Goal: Task Accomplishment & Management: Use online tool/utility

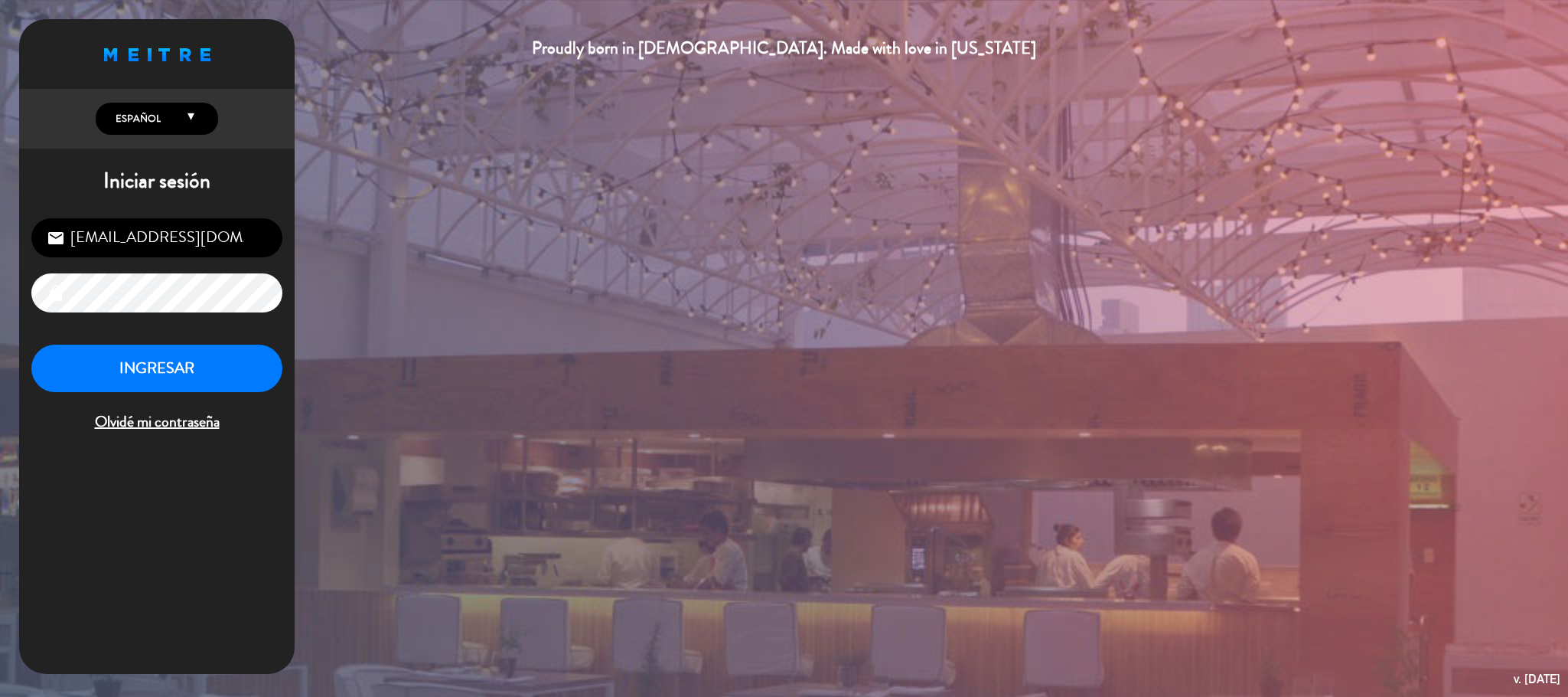
scroll to position [593, 0]
drag, startPoint x: 228, startPoint y: 379, endPoint x: 256, endPoint y: 384, distance: 28.4
click at [228, 378] on button "INGRESAR" at bounding box center [157, 368] width 251 height 48
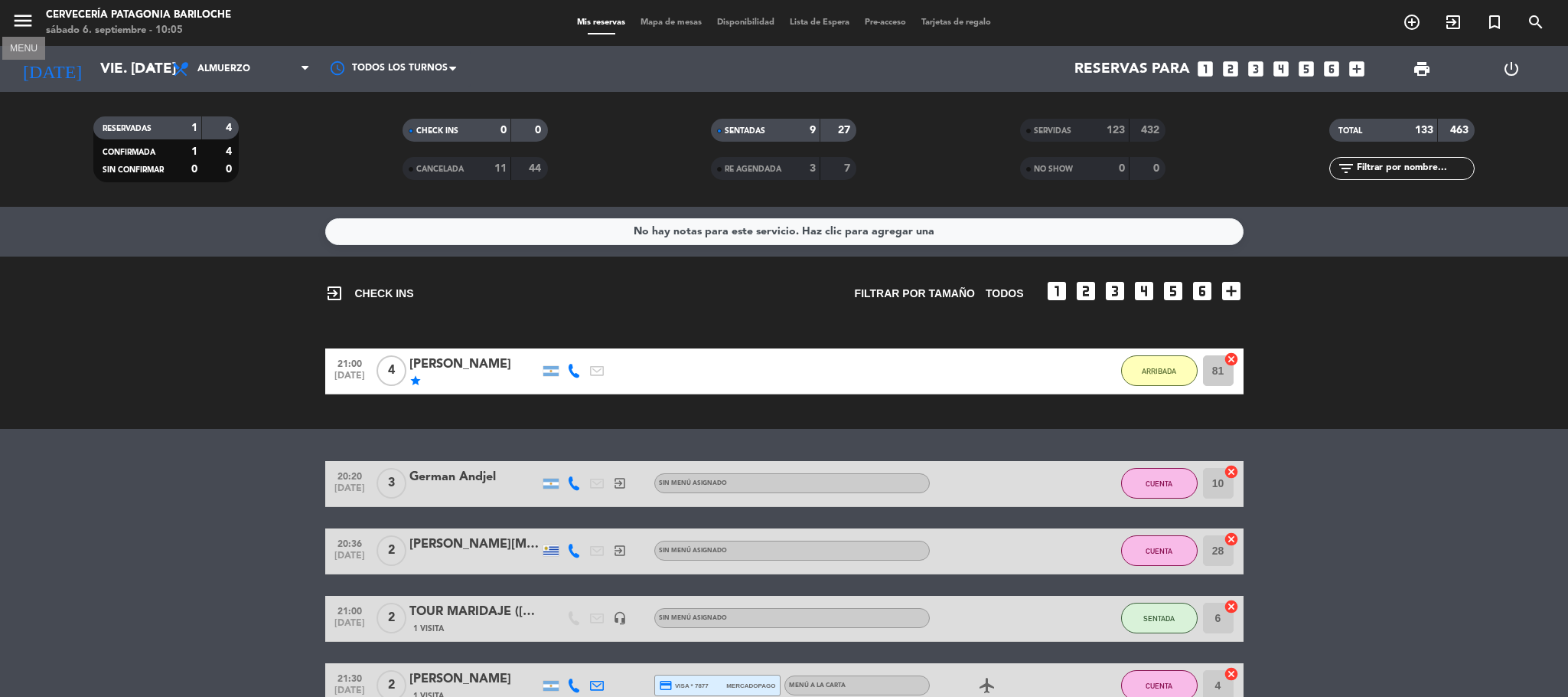
click at [12, 20] on icon "menu" at bounding box center [23, 20] width 23 height 23
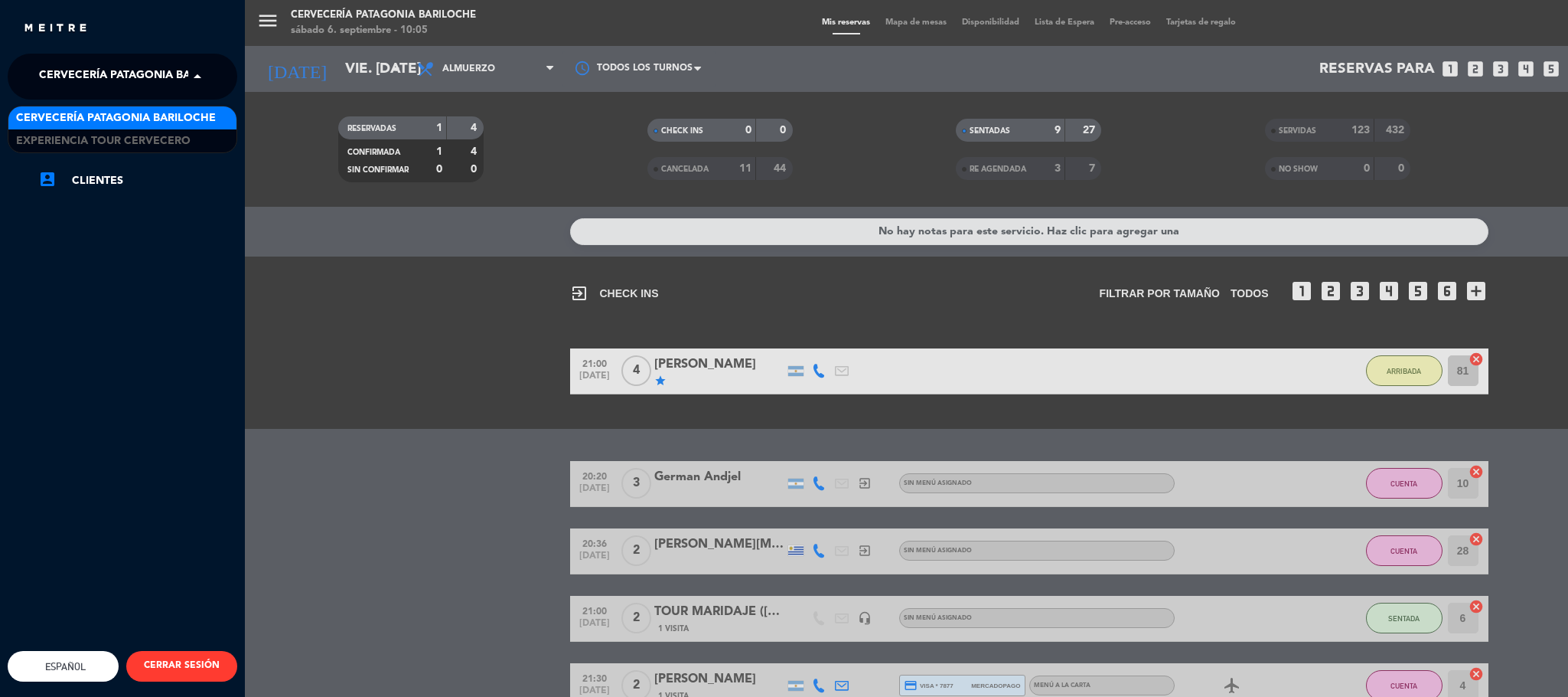
click at [97, 73] on span "Cervecería Patagonia Bariloche" at bounding box center [138, 77] width 199 height 33
click at [127, 140] on span "Experiencia Tour Cervecero" at bounding box center [103, 142] width 174 height 18
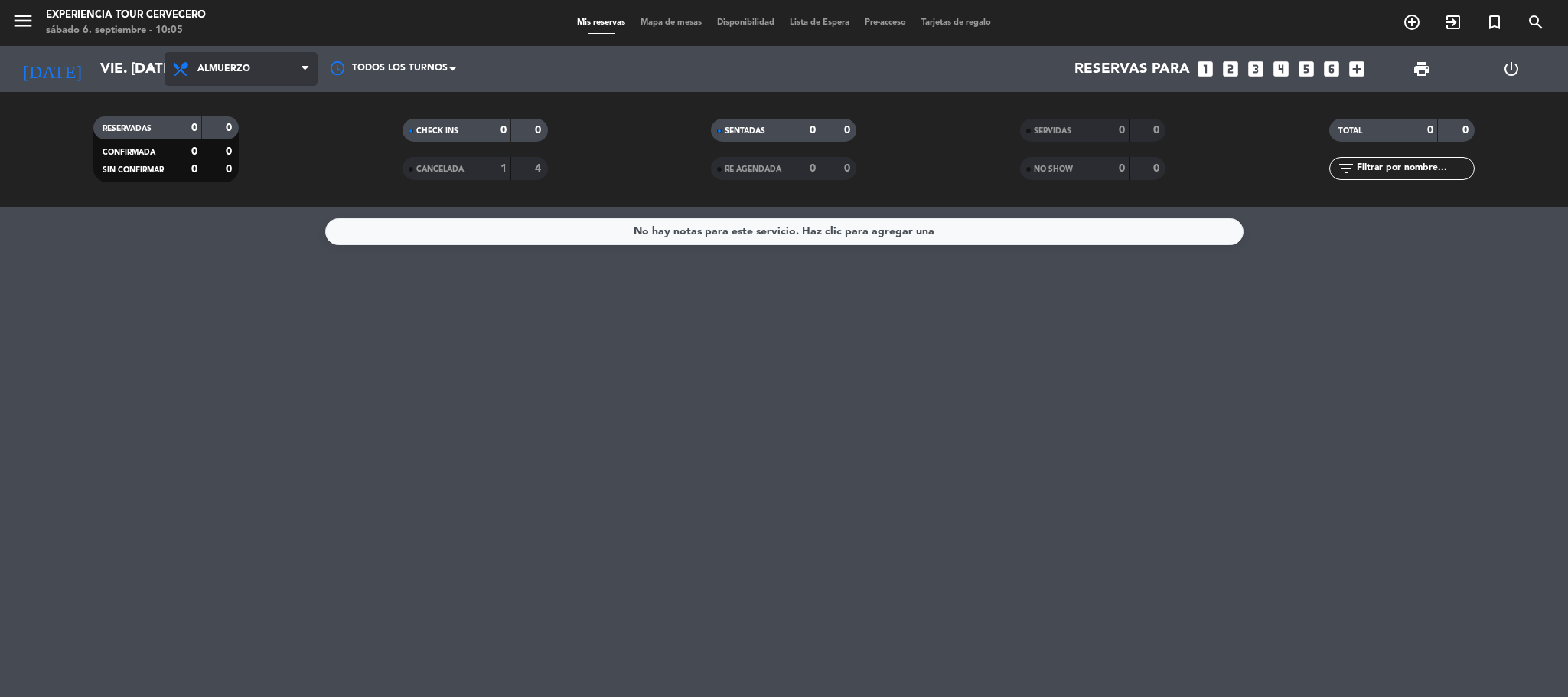
click at [291, 65] on span "Almuerzo" at bounding box center [241, 68] width 153 height 33
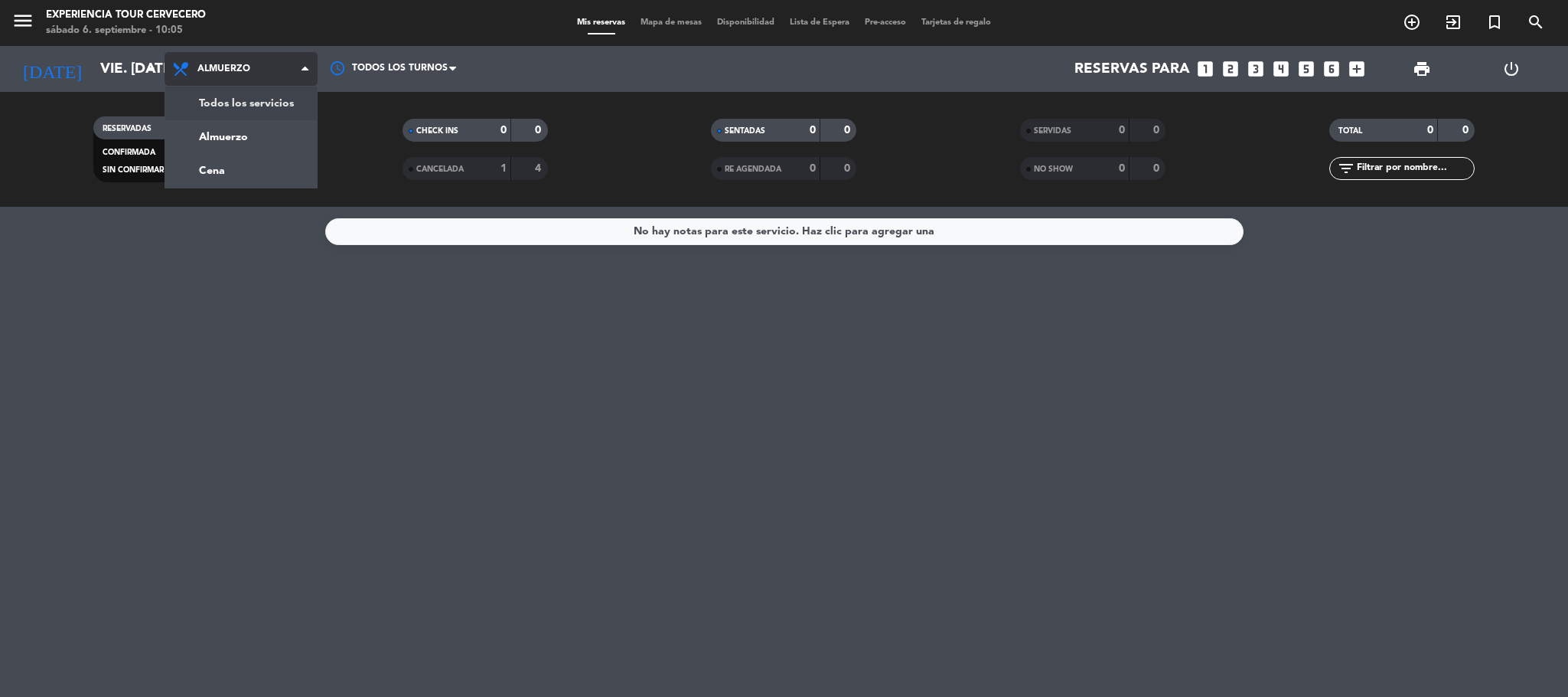
click at [290, 104] on div "menu Experiencia Tour Cervecero sábado 6. septiembre - 10:05 Mis reservas Mapa …" at bounding box center [784, 103] width 1568 height 207
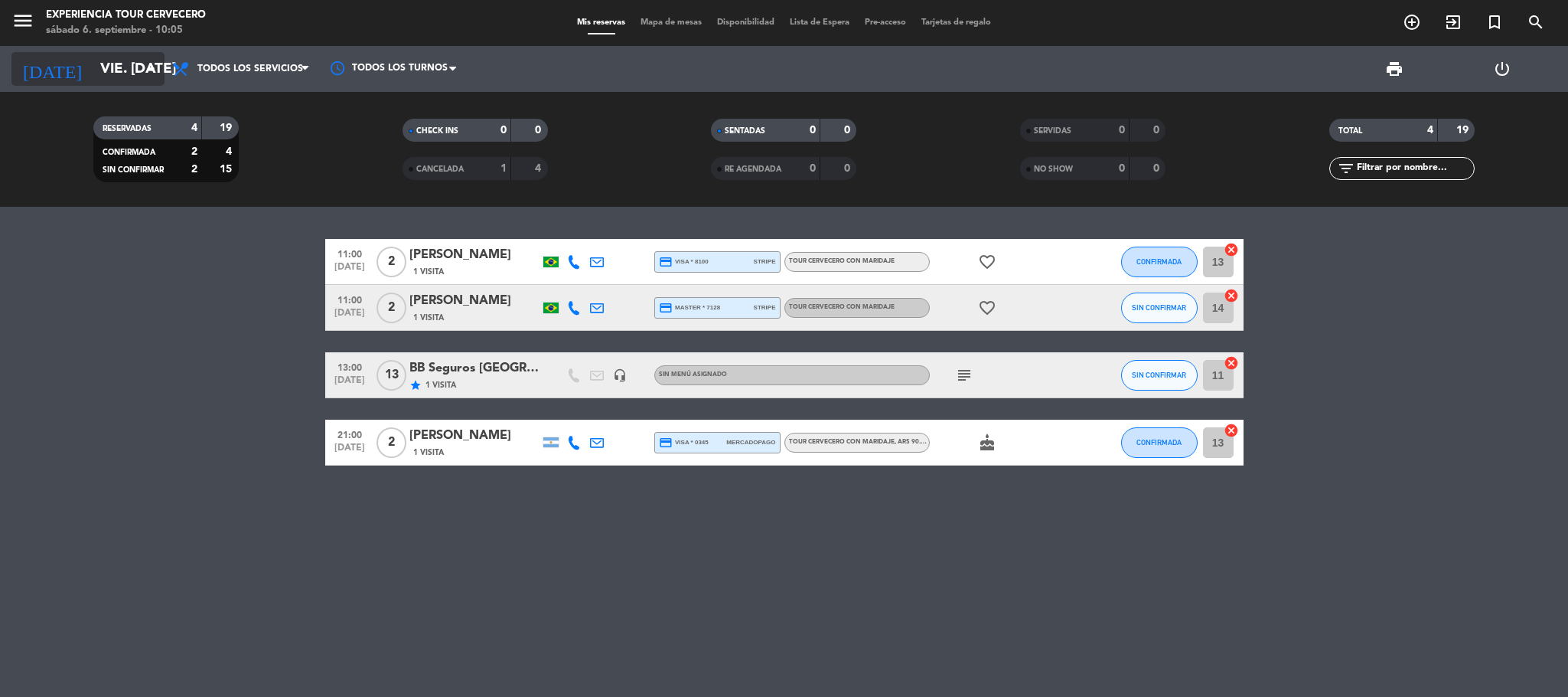
click at [93, 74] on input "vie. [DATE]" at bounding box center [185, 69] width 185 height 33
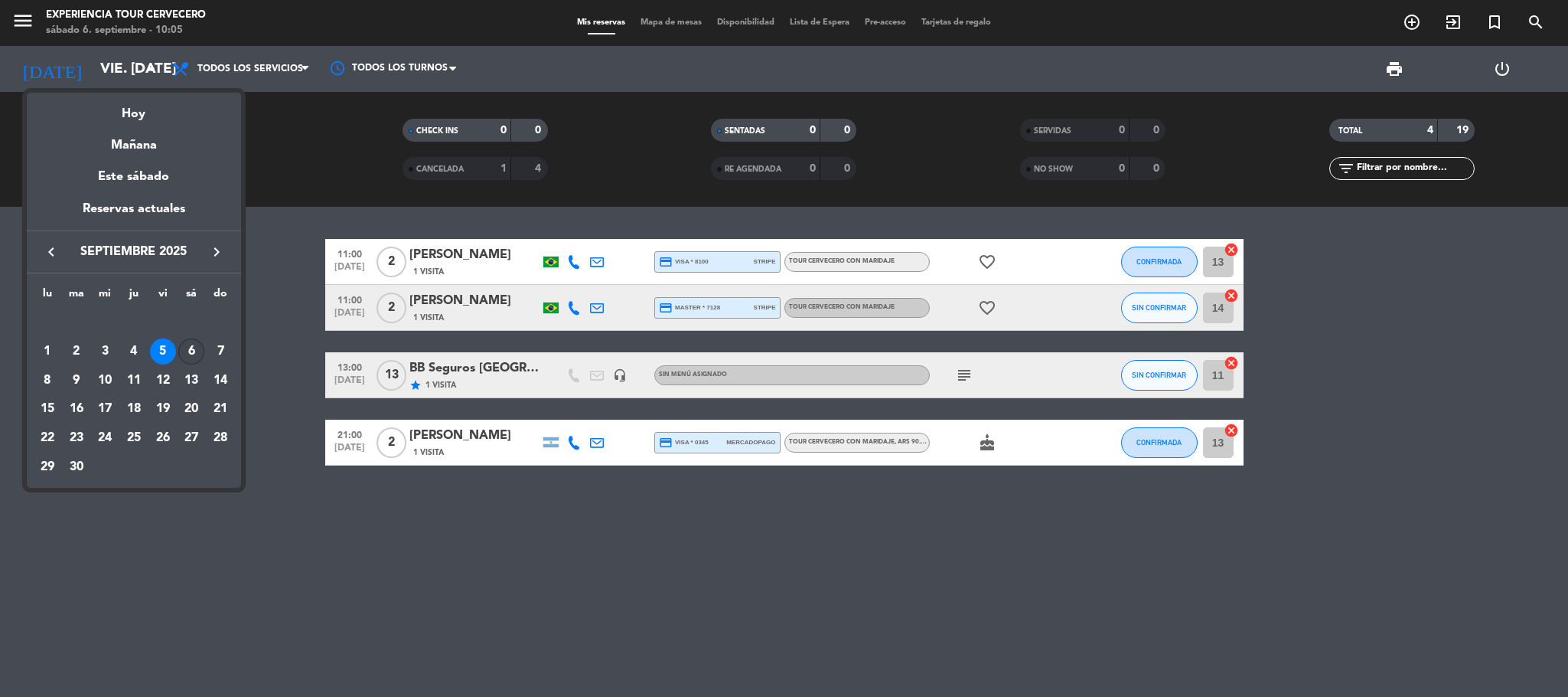
click at [196, 352] on div "6" at bounding box center [191, 352] width 26 height 26
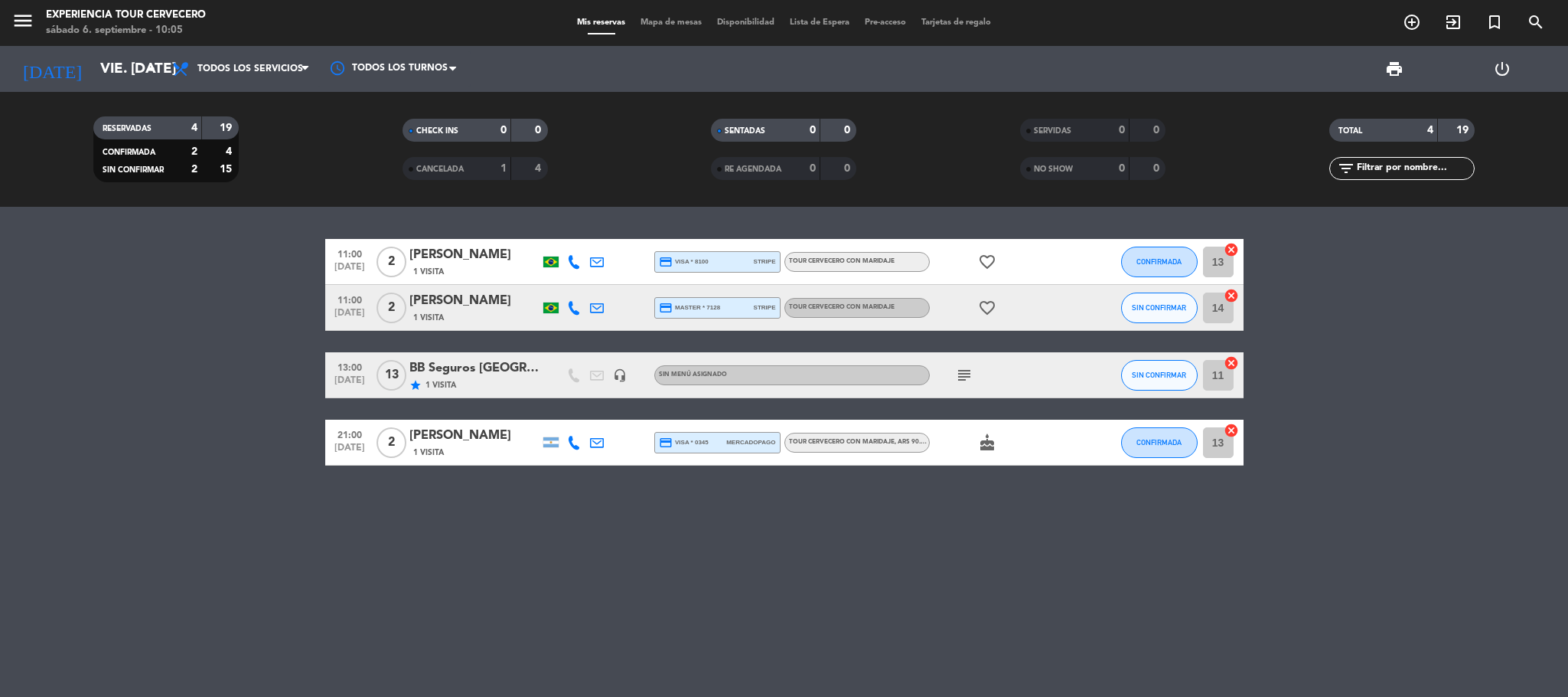
type input "sáb. [DATE]"
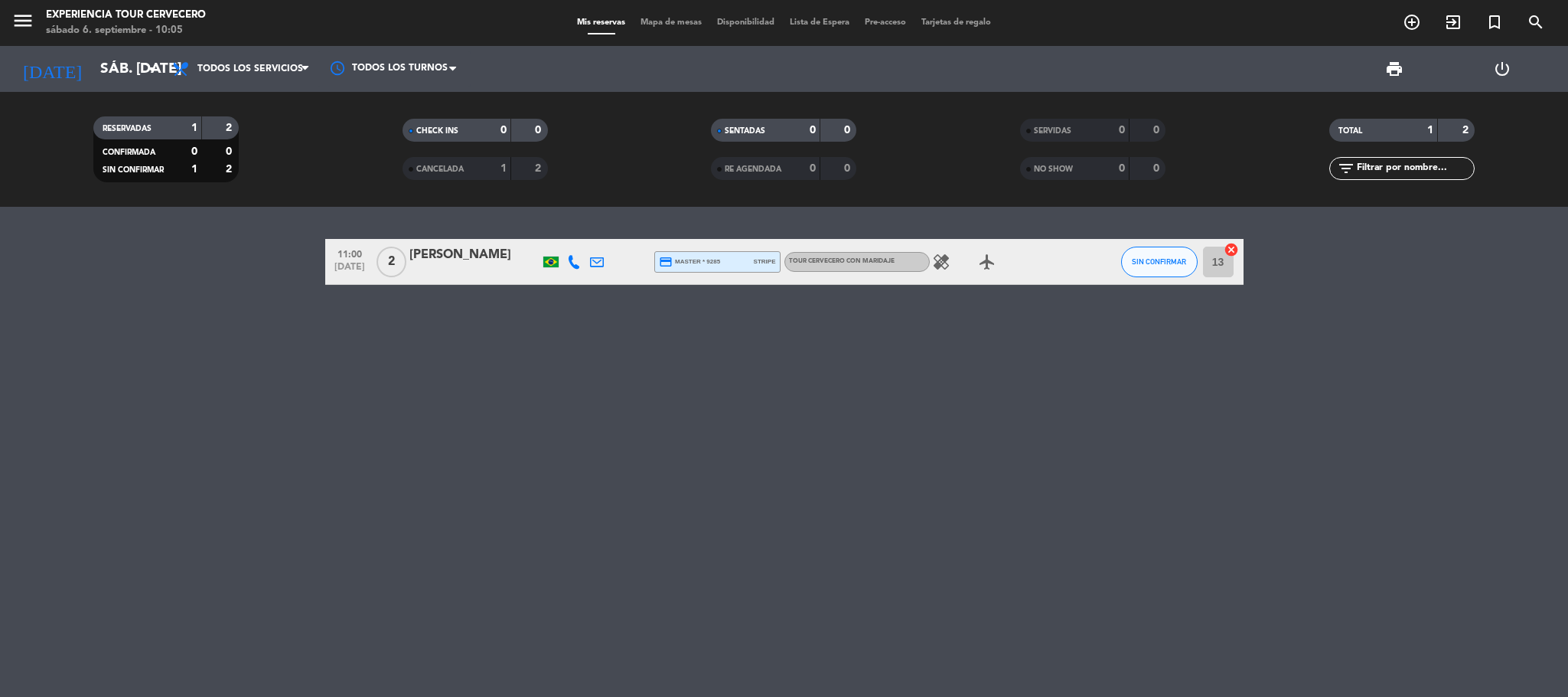
click at [574, 269] on div at bounding box center [574, 261] width 23 height 45
click at [572, 258] on icon at bounding box center [574, 261] width 14 height 14
click at [554, 235] on span "Copiar" at bounding box center [560, 235] width 33 height 16
click at [565, 235] on span "Copiar" at bounding box center [560, 235] width 33 height 16
click at [28, 9] on icon "menu" at bounding box center [23, 20] width 23 height 23
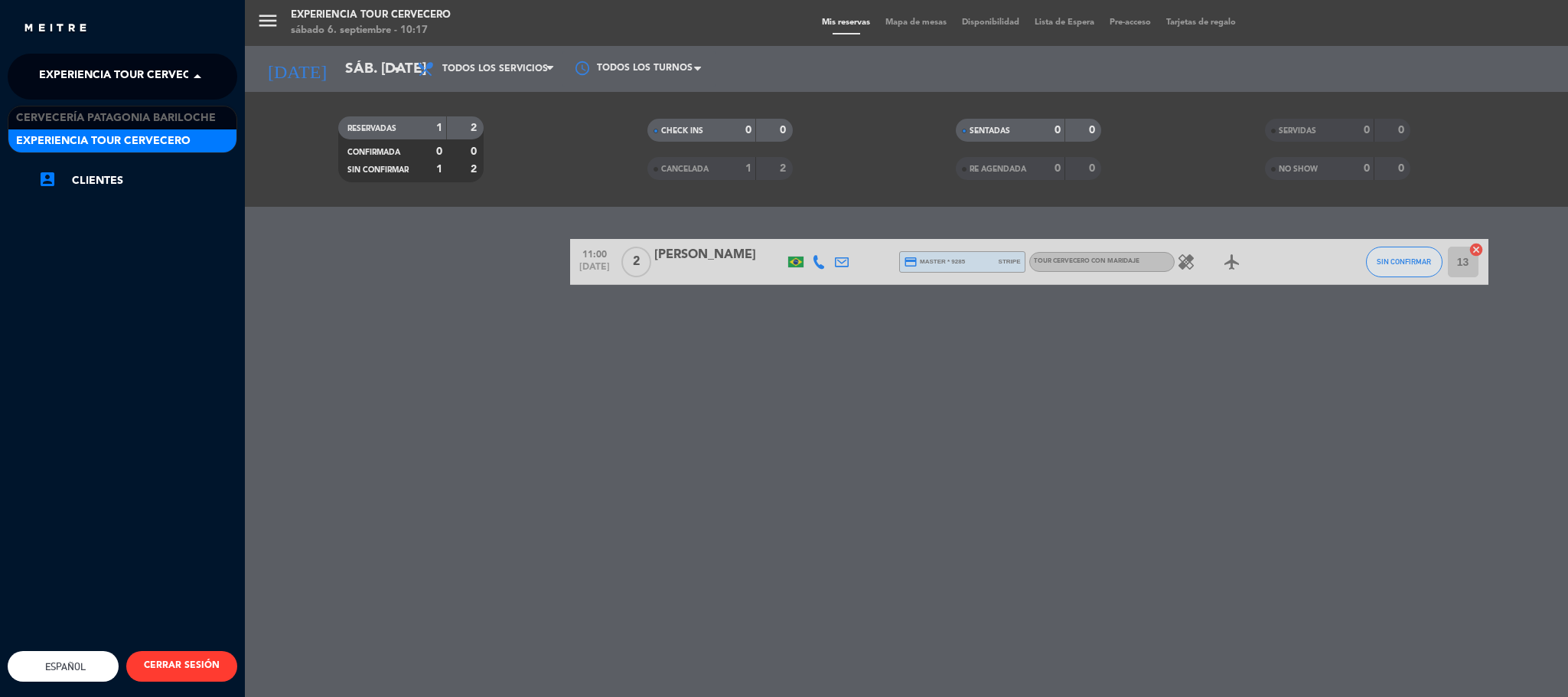
click at [81, 72] on span "Experiencia Tour Cervecero" at bounding box center [126, 77] width 174 height 33
click at [104, 115] on span "Cervecería Patagonia Bariloche" at bounding box center [116, 119] width 199 height 18
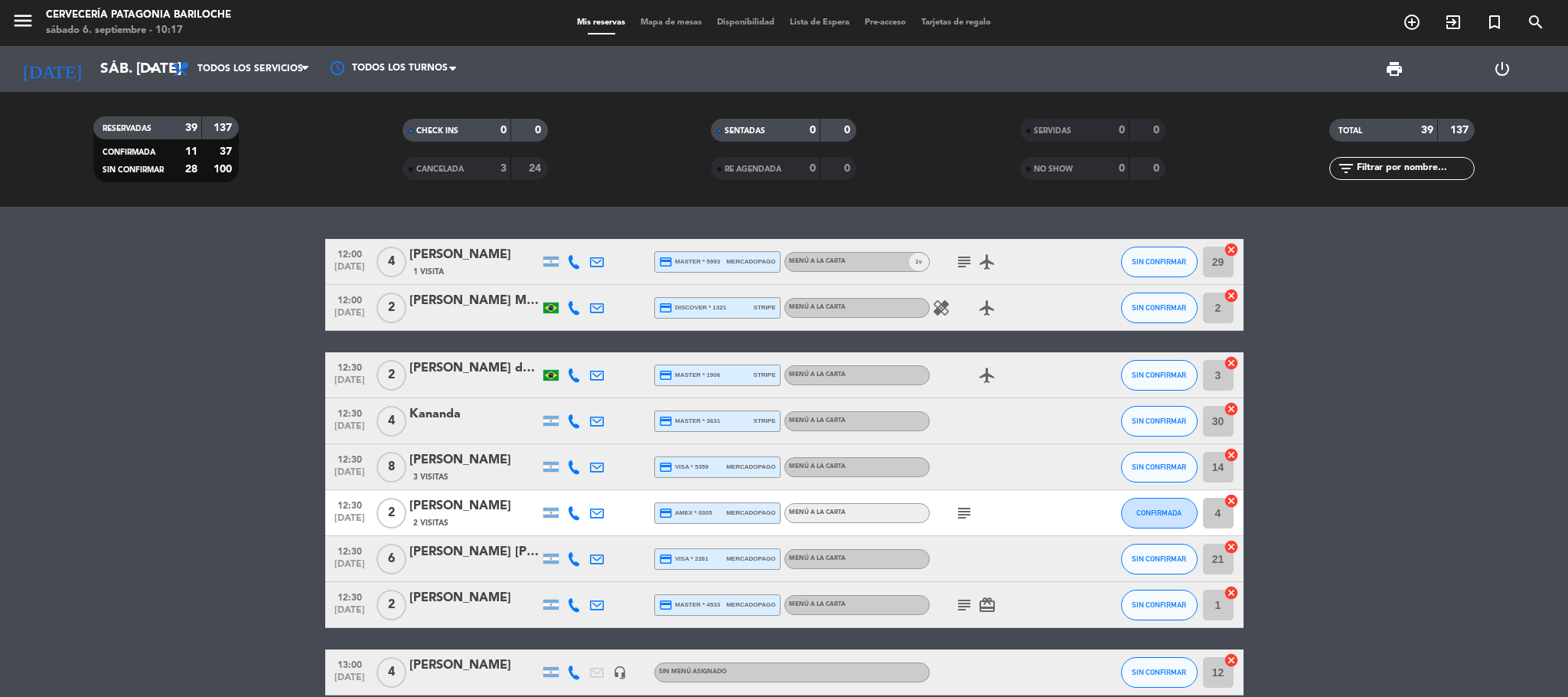
click at [673, 30] on div "menu Cervecería Patagonia Bariloche sábado 6. septiembre - 10:17 Mis reservas M…" at bounding box center [784, 23] width 1568 height 46
click at [675, 20] on span "Mapa de mesas" at bounding box center [671, 23] width 76 height 8
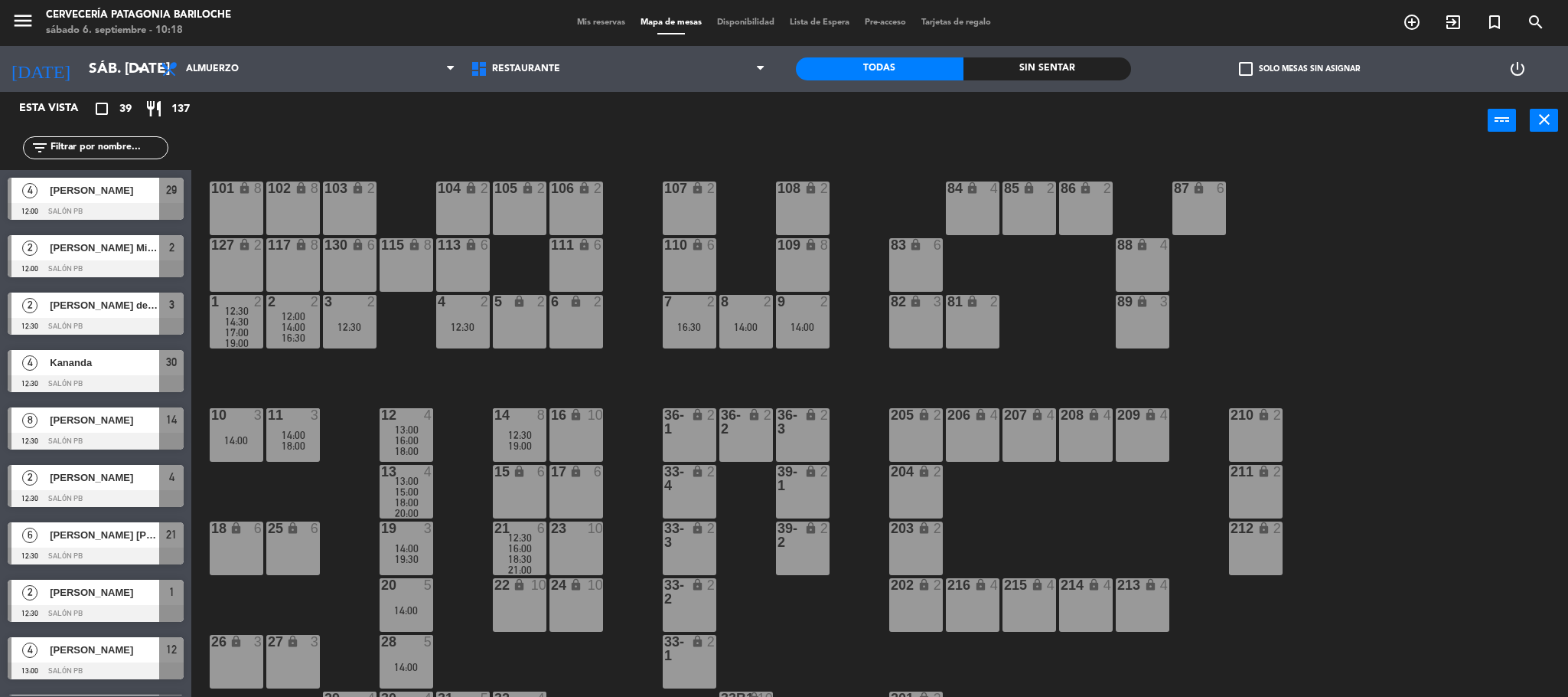
click at [577, 320] on div "6 lock 2" at bounding box center [576, 322] width 54 height 54
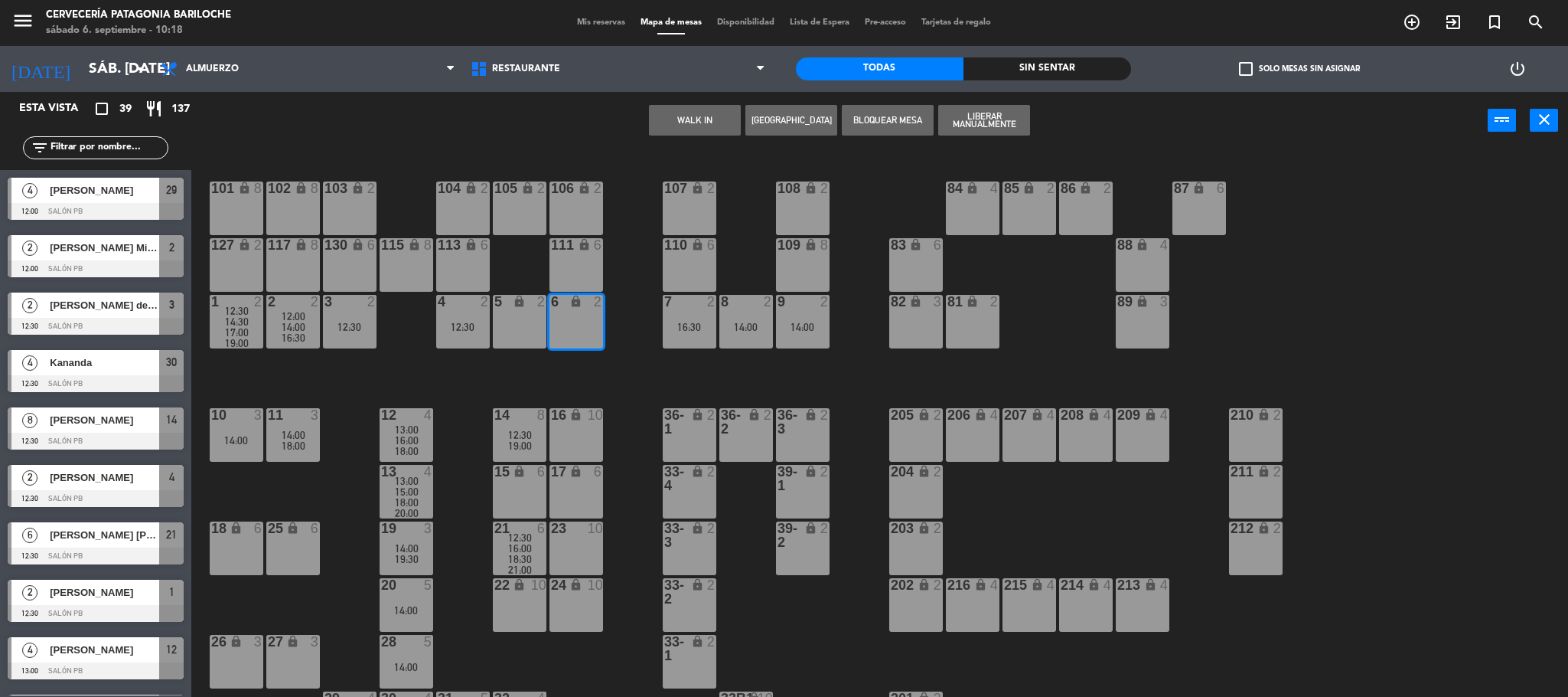
click at [698, 122] on button "WALK IN" at bounding box center [695, 121] width 92 height 31
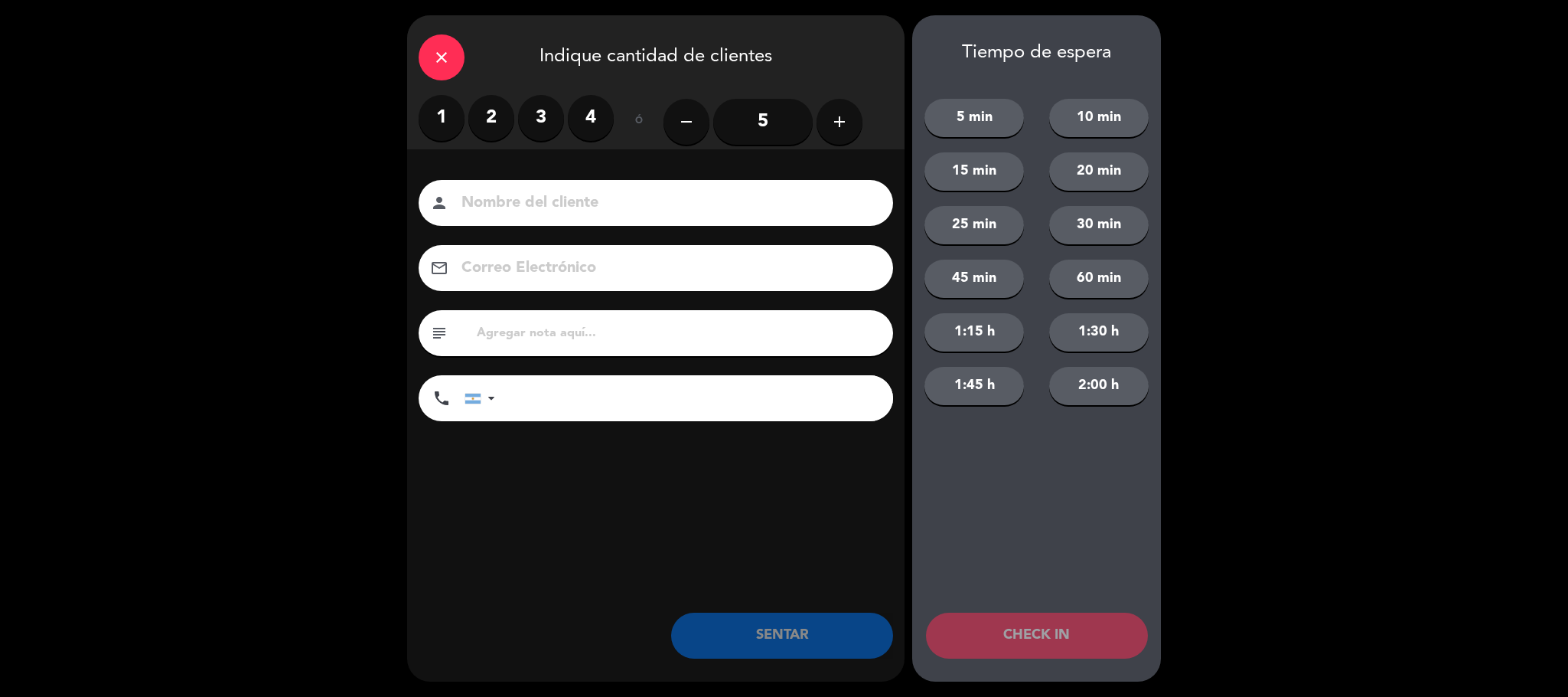
drag, startPoint x: 981, startPoint y: 331, endPoint x: 985, endPoint y: 356, distance: 25.3
click at [981, 331] on button "1:15 h" at bounding box center [974, 332] width 99 height 38
click at [605, 180] on div "person" at bounding box center [655, 203] width 474 height 46
click at [609, 193] on input at bounding box center [666, 203] width 413 height 27
click at [609, 210] on input at bounding box center [666, 203] width 413 height 27
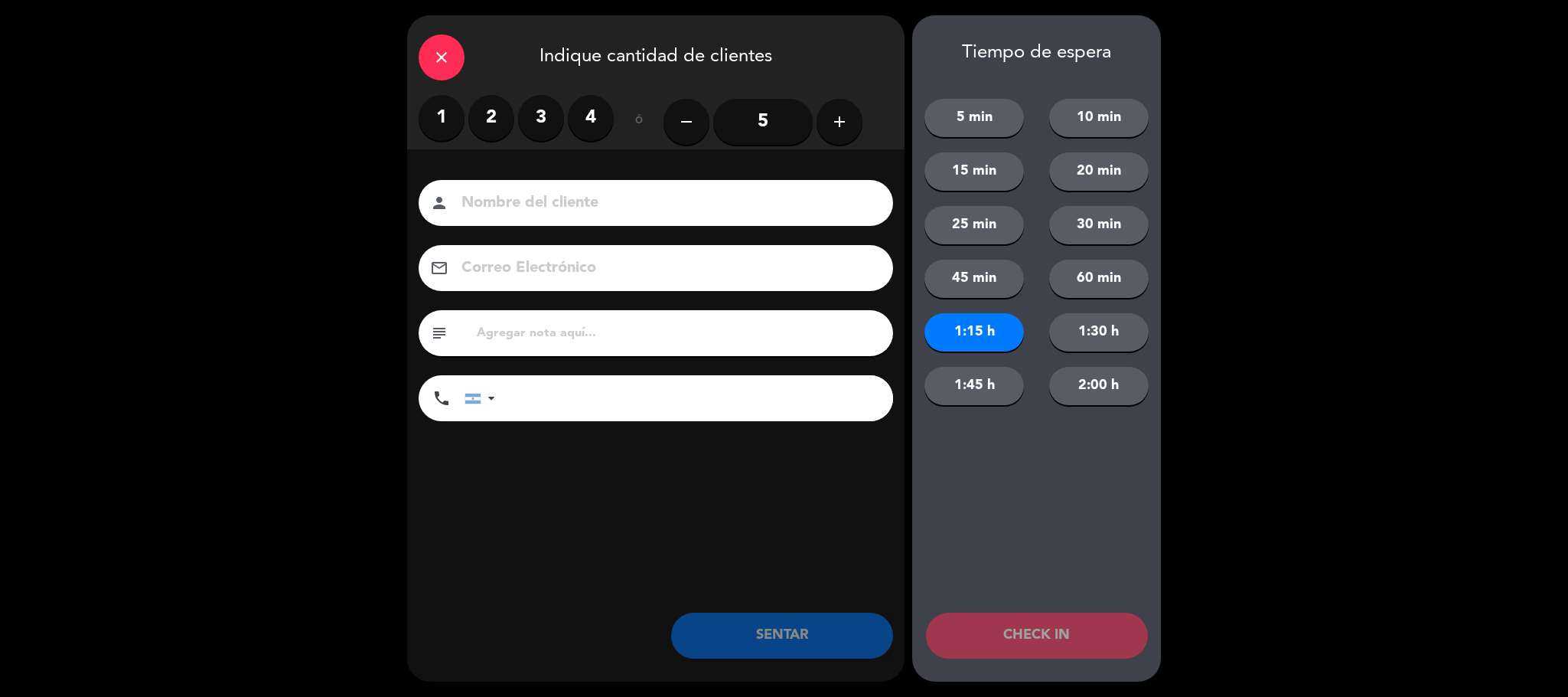
click at [588, 207] on input at bounding box center [666, 203] width 413 height 27
click at [588, 207] on input "M" at bounding box center [666, 203] width 413 height 27
click at [499, 110] on label "2" at bounding box center [491, 118] width 46 height 46
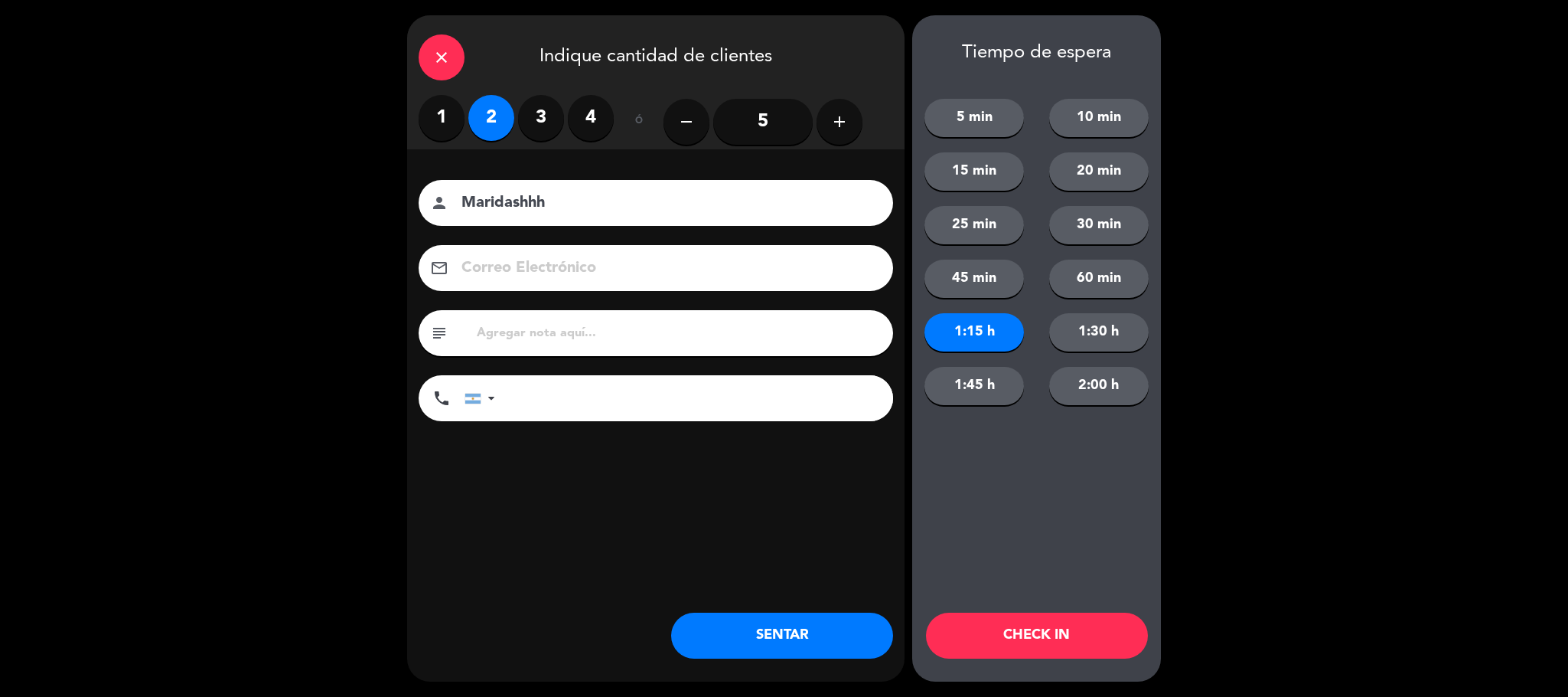
click at [606, 196] on input "Maridashhh" at bounding box center [666, 203] width 413 height 27
type input "Maridashhh Fati"
click at [1055, 634] on button "CHECK IN" at bounding box center [1037, 635] width 222 height 46
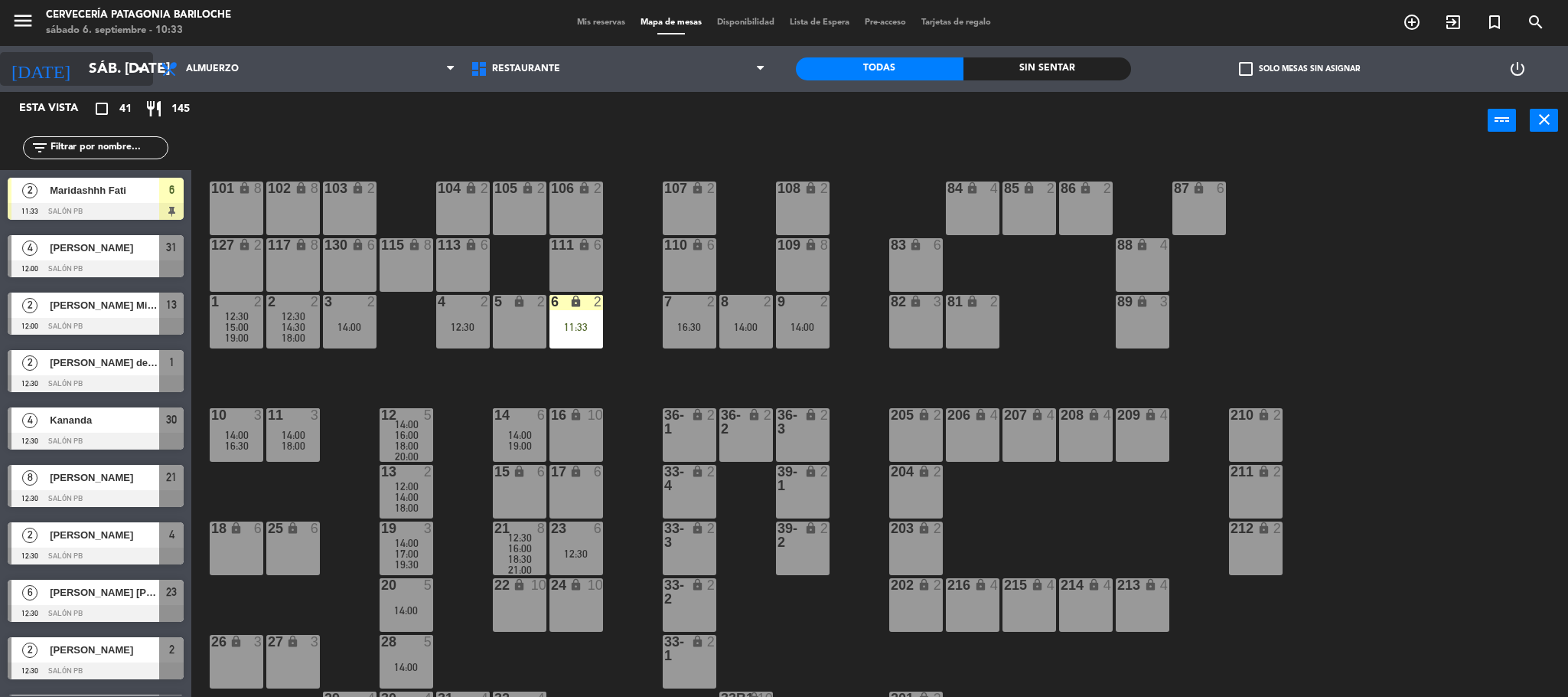
click at [117, 68] on input "sáb. [DATE]" at bounding box center [173, 69] width 185 height 33
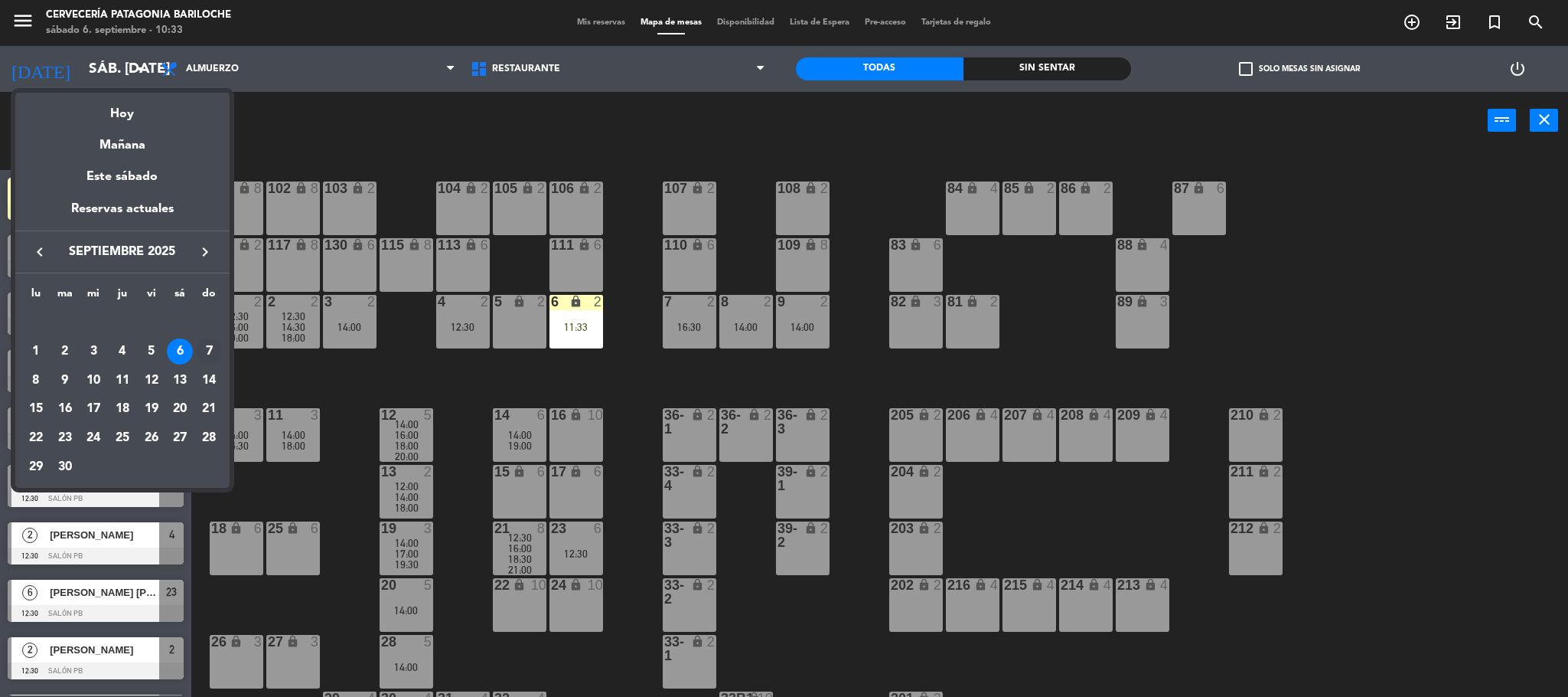
click at [207, 344] on div "7" at bounding box center [209, 352] width 26 height 26
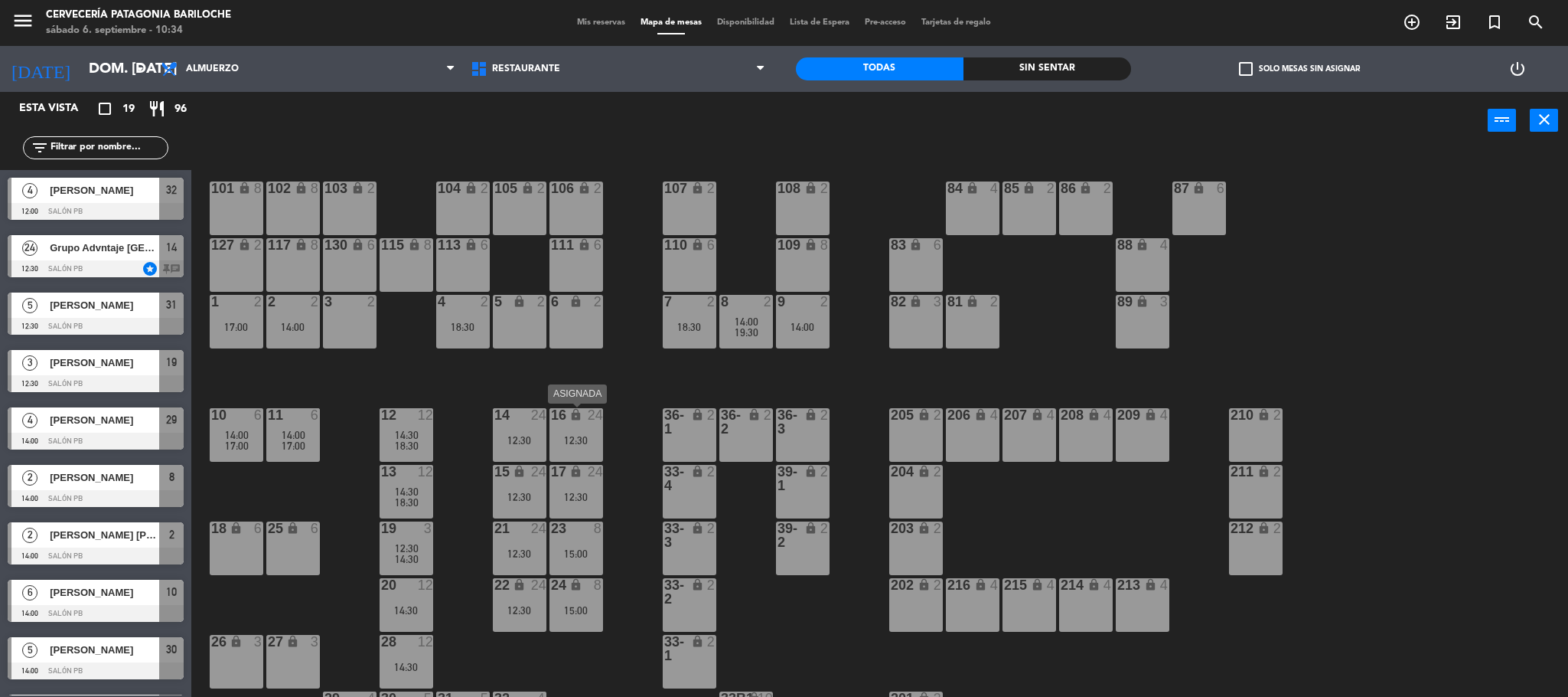
click at [592, 431] on div "16 lock 24 12:30" at bounding box center [576, 435] width 54 height 54
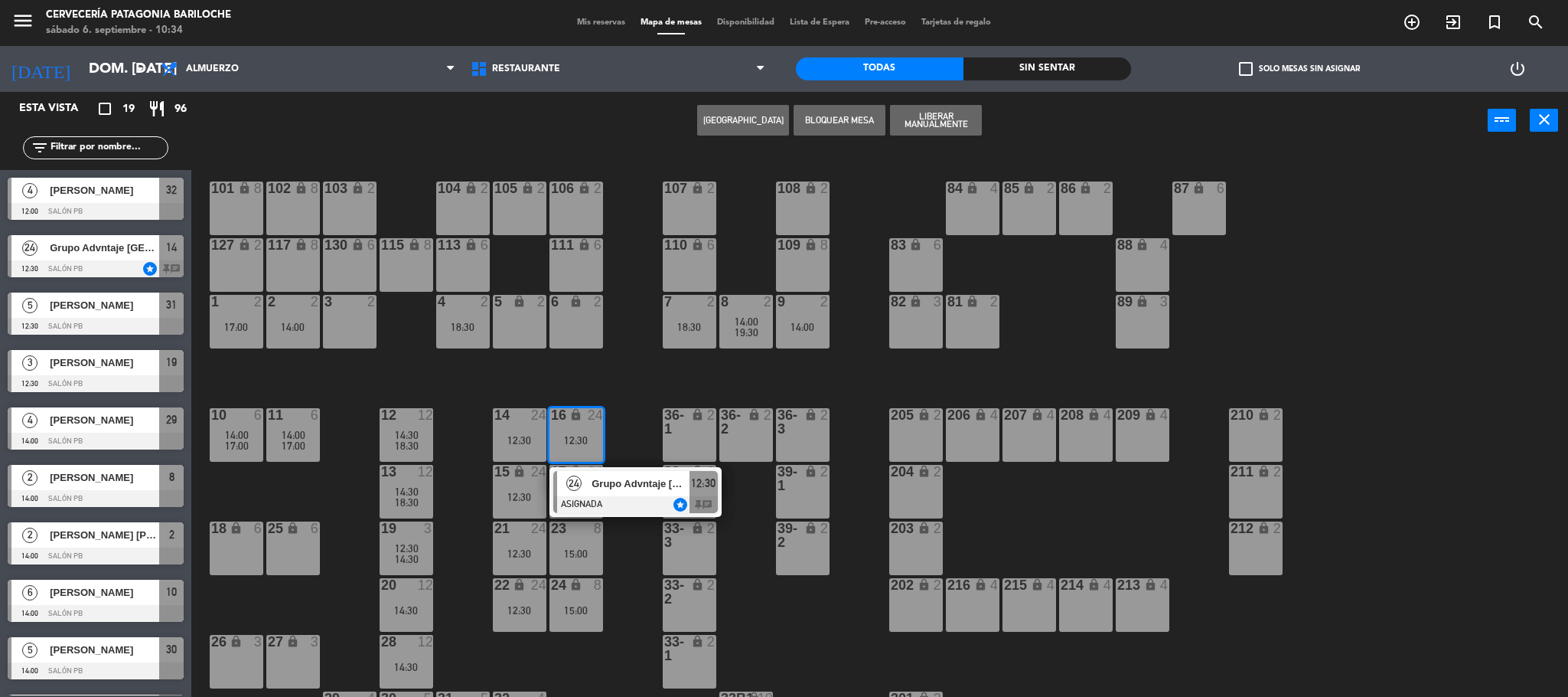
click at [638, 384] on div "101 lock 8 102 lock 8 104 lock 2 105 lock 2 106 lock 2 103 lock 2 107 lock 2 10…" at bounding box center [887, 427] width 1361 height 548
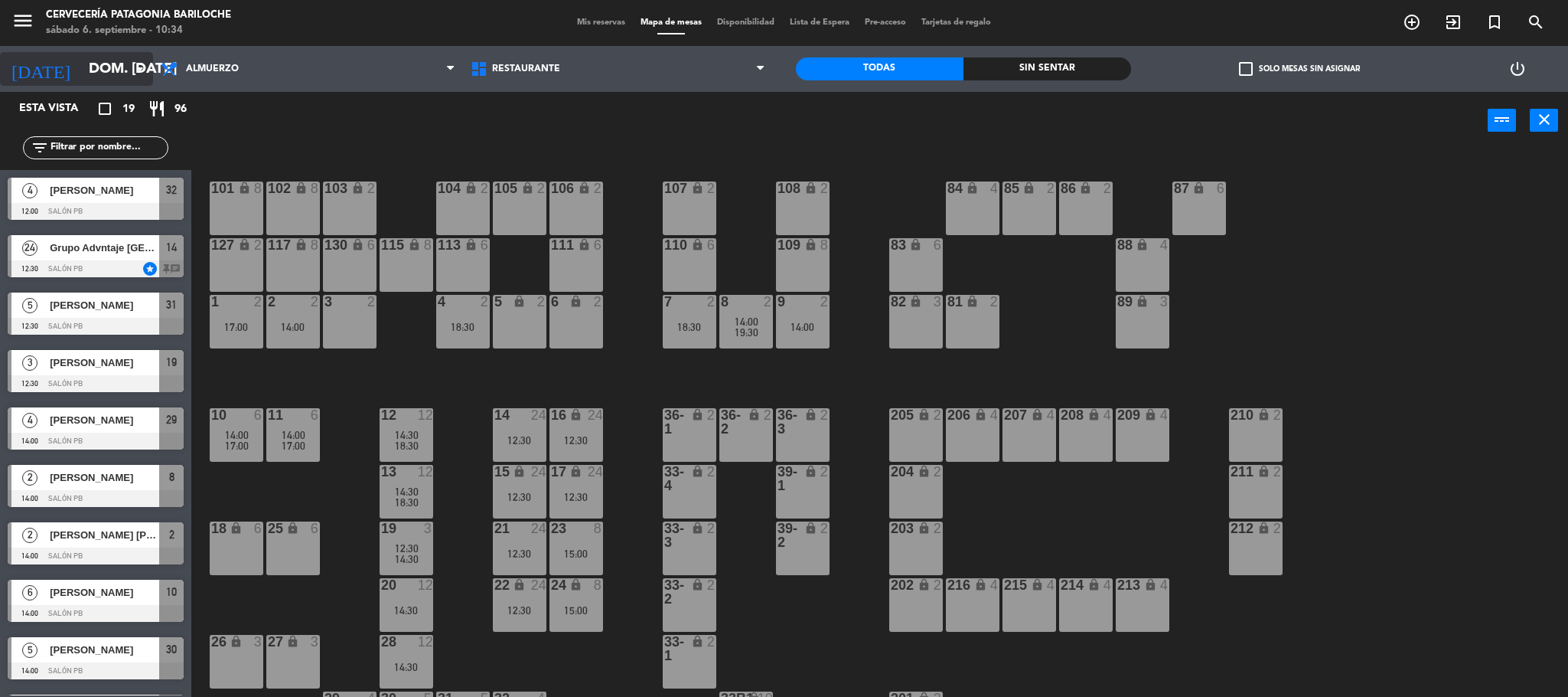
click at [151, 71] on input "dom. [DATE]" at bounding box center [173, 69] width 185 height 33
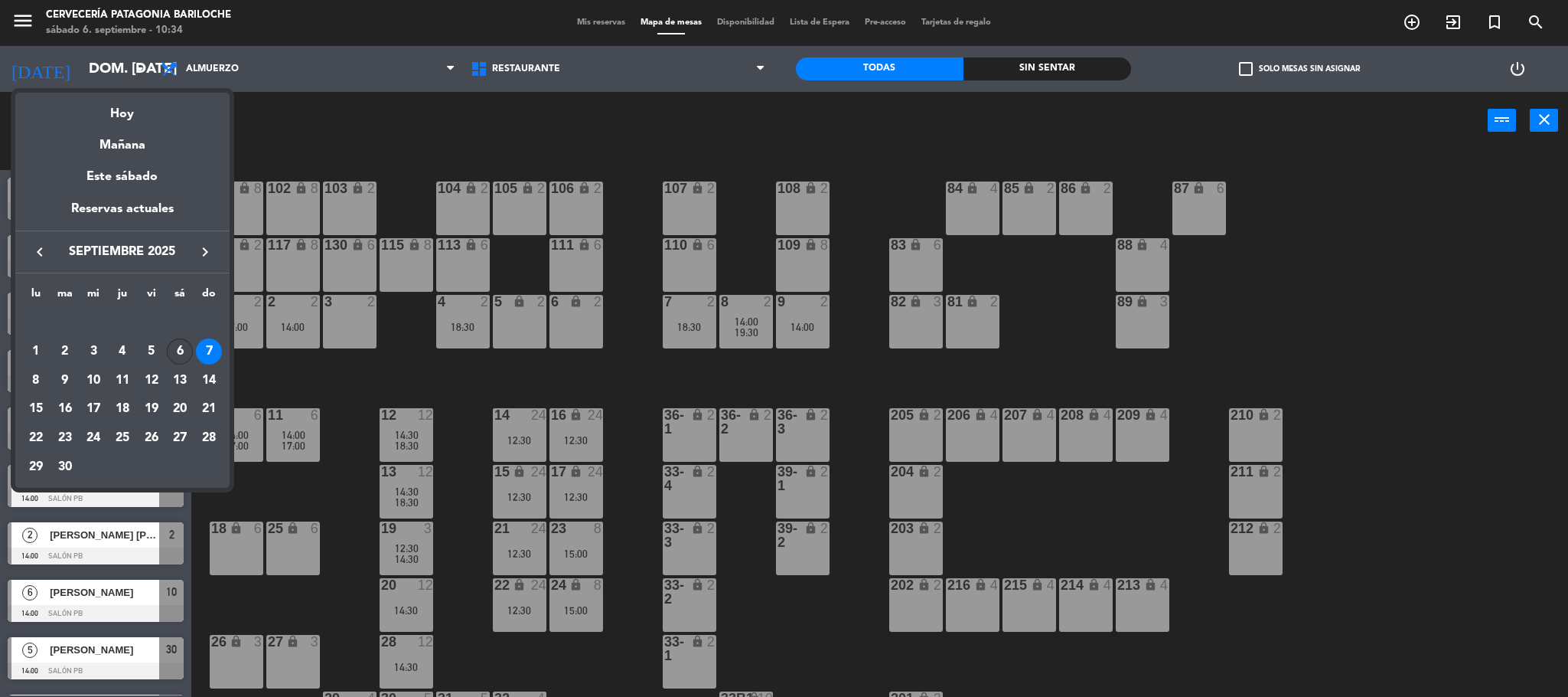
click at [181, 350] on div "6" at bounding box center [180, 352] width 26 height 26
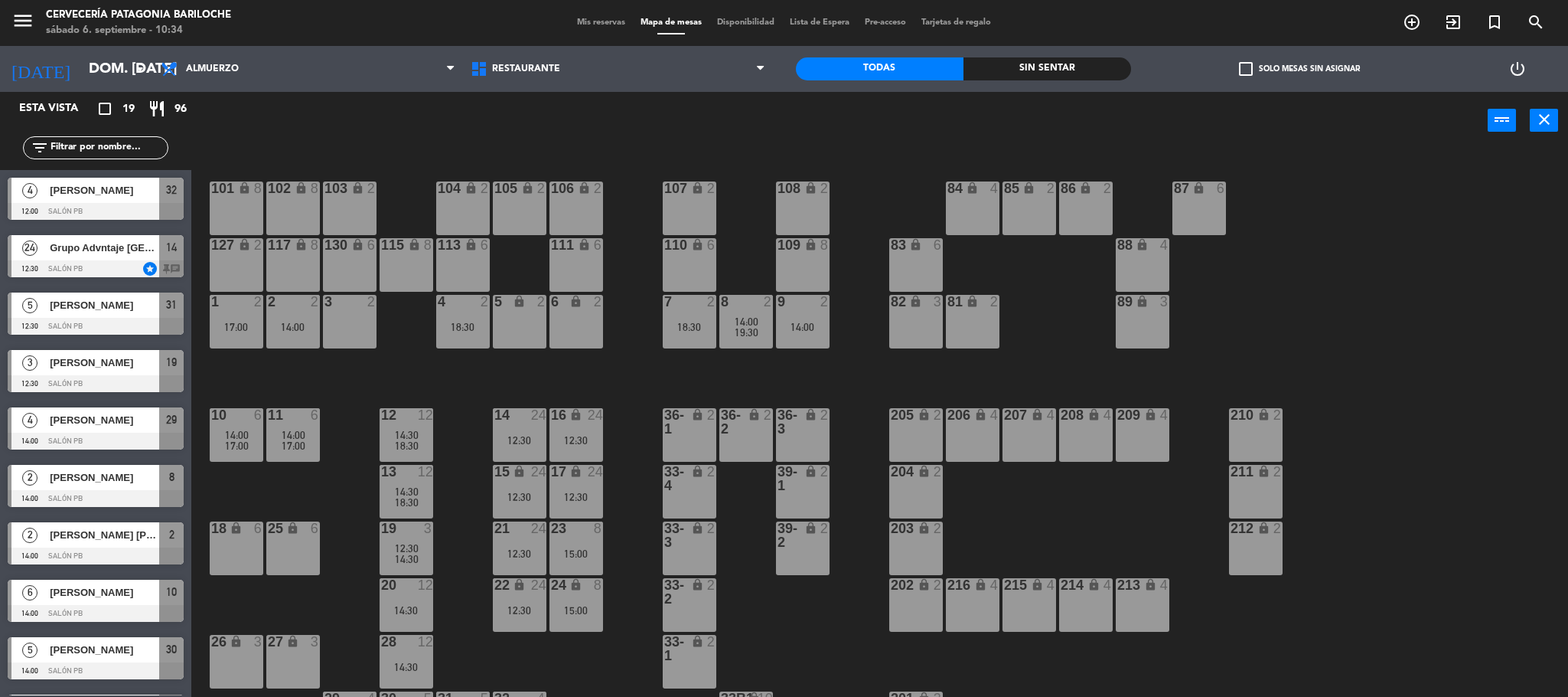
type input "sáb. [DATE]"
